Goal: Information Seeking & Learning: Learn about a topic

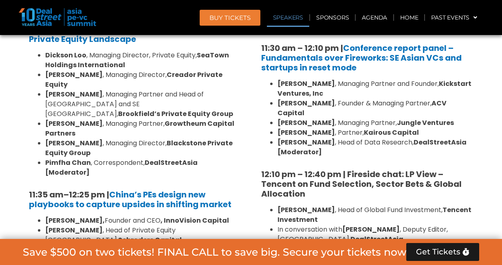
scroll to position [905, 0]
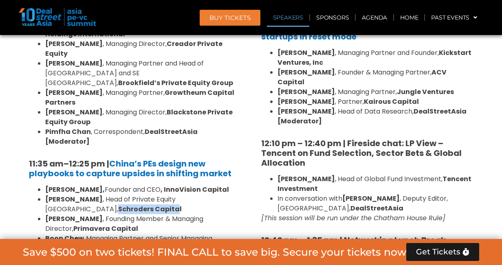
drag, startPoint x: 174, startPoint y: 160, endPoint x: 232, endPoint y: 162, distance: 58.2
click at [182, 204] on strong "Schroders Capital" at bounding box center [150, 208] width 64 height 9
copy strong "Schroders Capita"
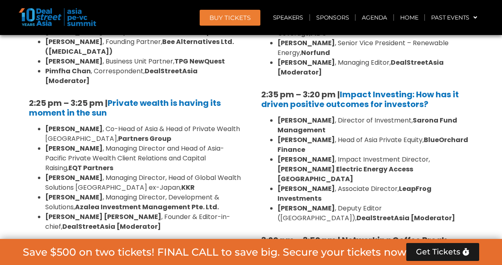
scroll to position [2352, 0]
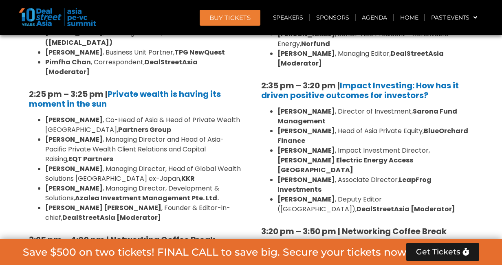
drag, startPoint x: 205, startPoint y: 130, endPoint x: 240, endPoint y: 132, distance: 34.6
copy strong "J-STAR"
drag, startPoint x: 187, startPoint y: 160, endPoint x: 186, endPoint y: 165, distance: 4.5
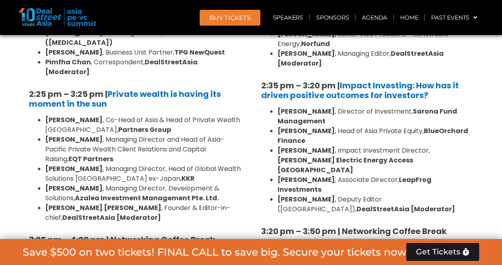
copy strong "Integral Global Tech Partners"
drag, startPoint x: 185, startPoint y: 142, endPoint x: 185, endPoint y: 148, distance: 5.7
copy strong "MCP Asset Management"
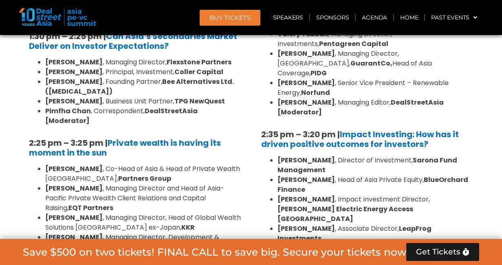
scroll to position [2297, 0]
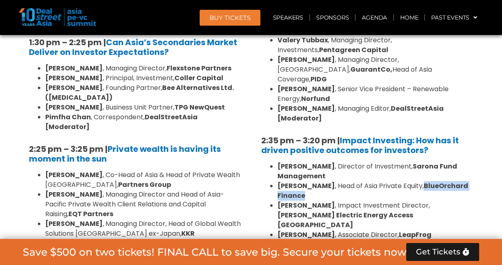
drag, startPoint x: 416, startPoint y: 85, endPoint x: 416, endPoint y: 96, distance: 11.0
click at [416, 181] on li "[PERSON_NAME] , Head of Asia Private Equity, BlueOrchard Finance" at bounding box center [374, 191] width 195 height 20
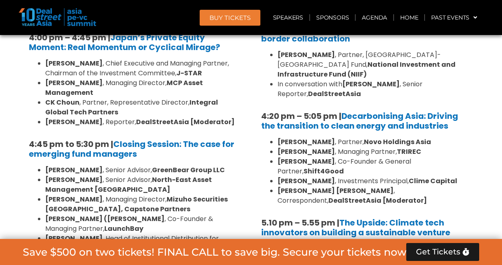
scroll to position [2674, 0]
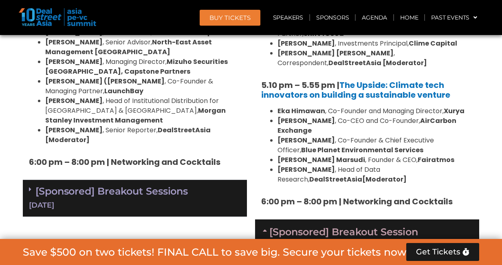
scroll to position [2636, 0]
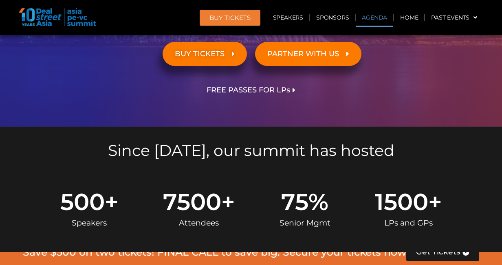
scroll to position [0, 0]
